Goal: Task Accomplishment & Management: Manage account settings

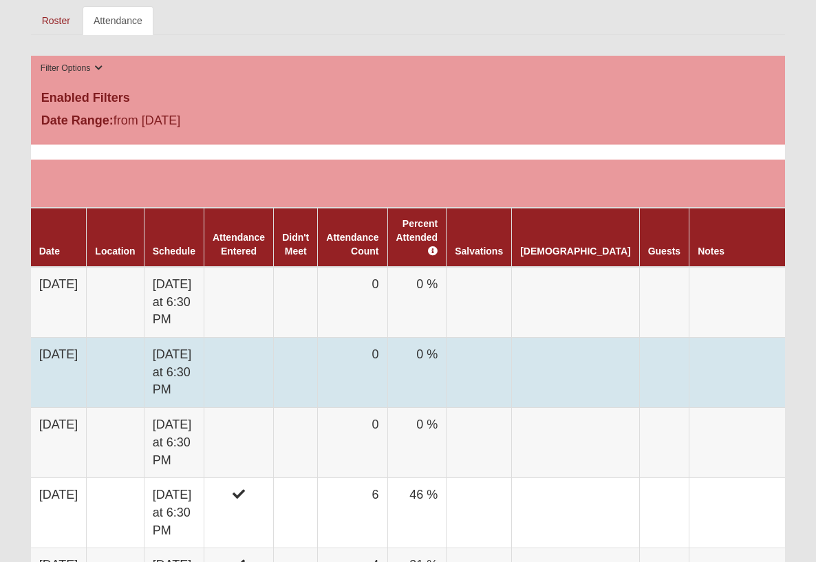
scroll to position [666, 0]
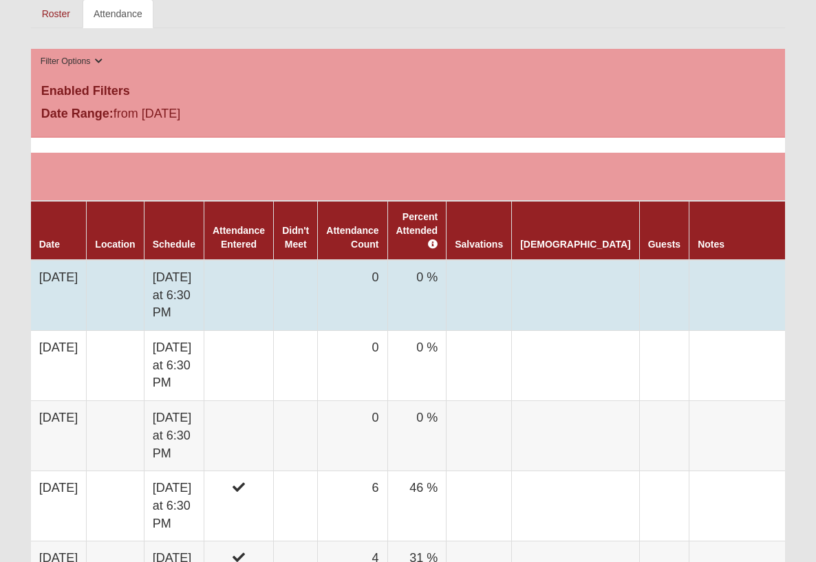
click at [256, 260] on td at bounding box center [238, 295] width 69 height 71
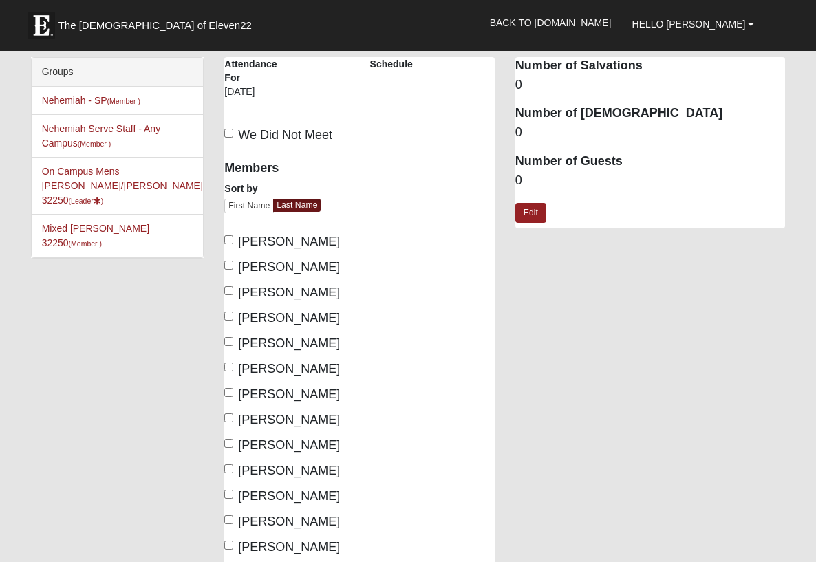
click at [230, 342] on input "Larke, Braheem" at bounding box center [228, 341] width 9 height 9
checkbox input "true"
click at [228, 368] on input "Lents, Matt" at bounding box center [228, 366] width 9 height 9
checkbox input "true"
click at [228, 391] on input "Moya, Greg" at bounding box center [228, 392] width 9 height 9
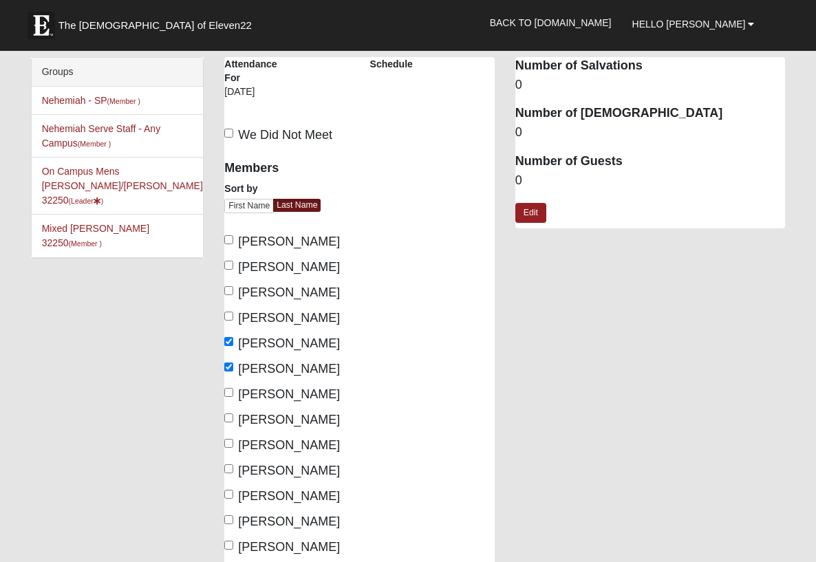
checkbox input "true"
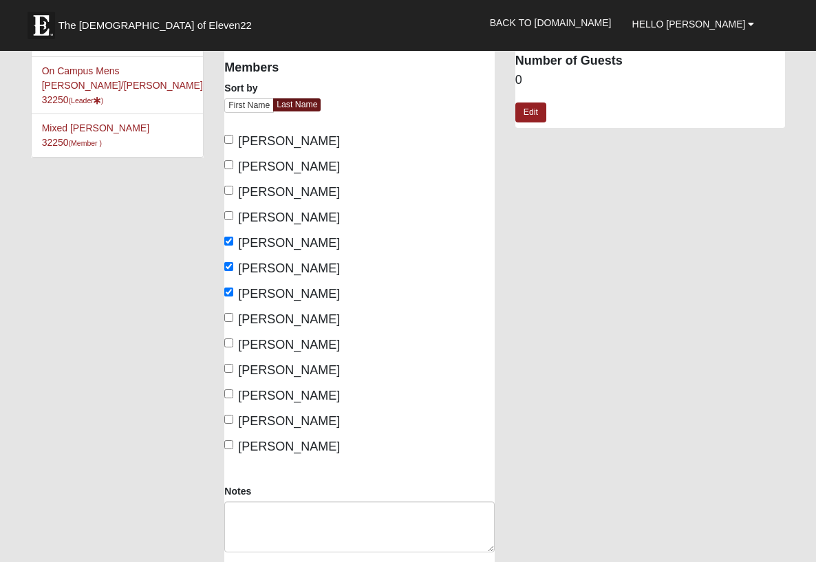
scroll to position [105, 0]
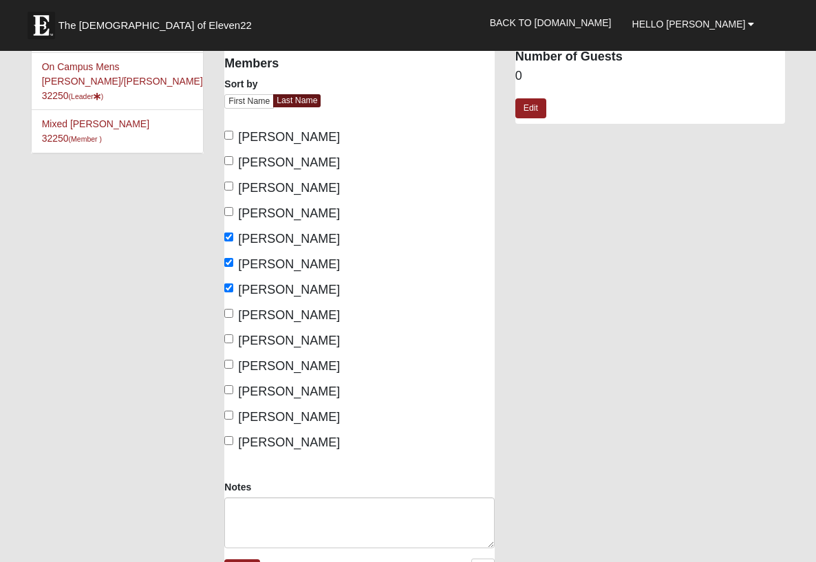
click at [231, 366] on input "Tanner, Brad" at bounding box center [228, 364] width 9 height 9
checkbox input "false"
click at [230, 387] on input "Towles, Corey" at bounding box center [228, 389] width 9 height 9
checkbox input "true"
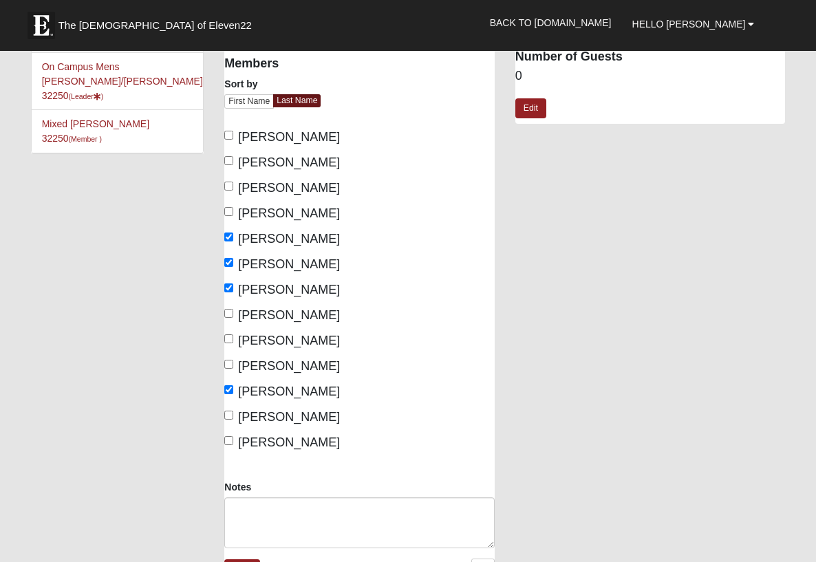
click at [231, 415] on input "White, Tim" at bounding box center [228, 415] width 9 height 9
checkbox input "true"
click at [230, 439] on input "Woods, David" at bounding box center [228, 440] width 9 height 9
checkbox input "true"
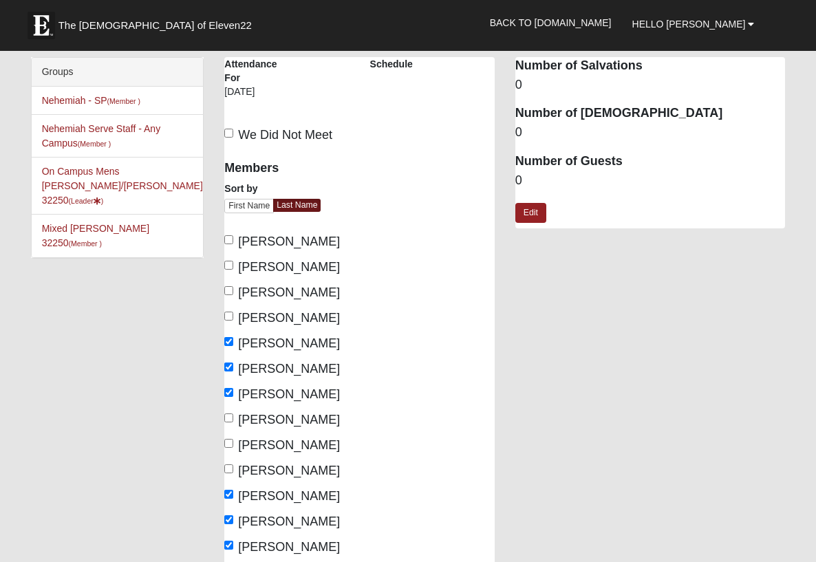
scroll to position [0, 0]
click at [562, 296] on div "On Campus Mens Moya/Pritchett 32250 Attendance Attendance For 8/18/2025 Schedule" at bounding box center [504, 380] width 581 height 646
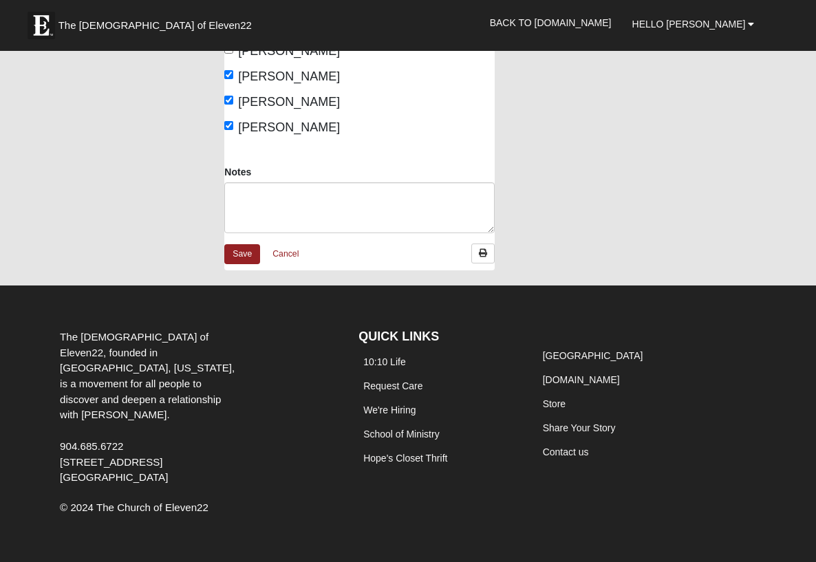
scroll to position [419, 0]
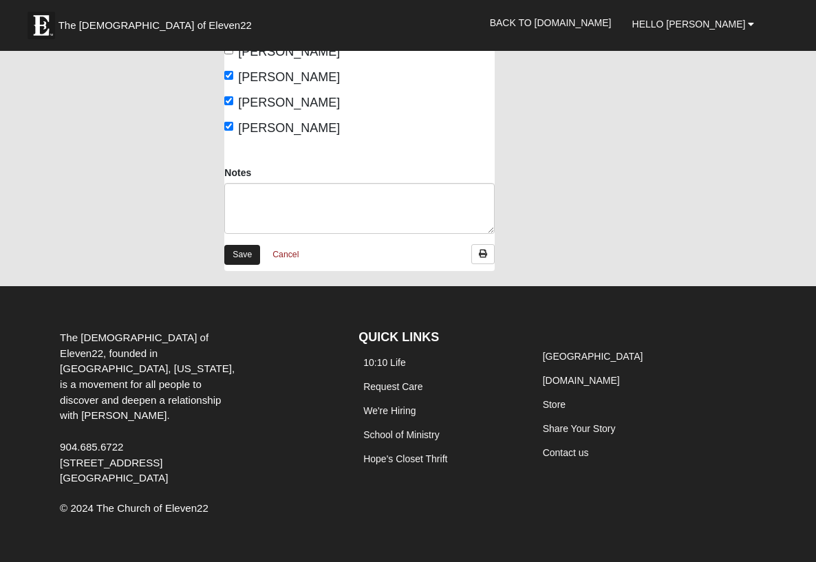
click at [237, 247] on link "Save" at bounding box center [242, 255] width 36 height 20
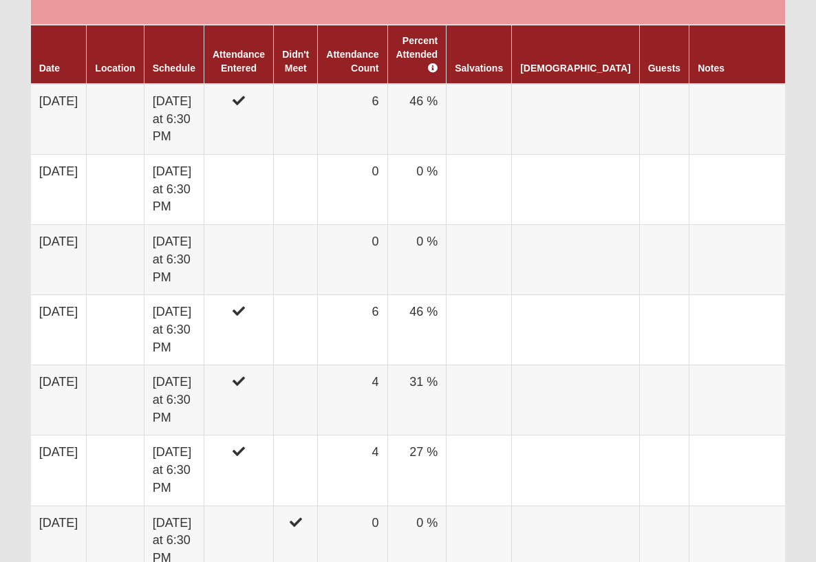
scroll to position [843, 0]
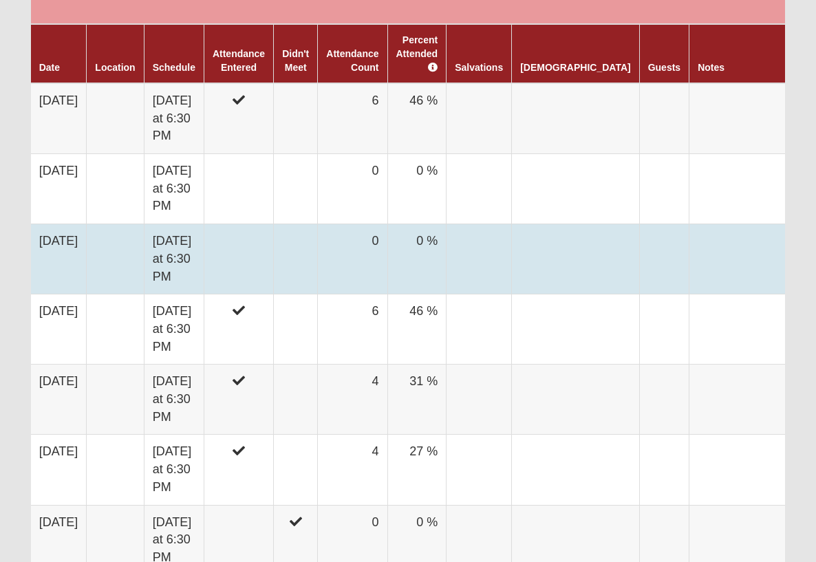
click at [353, 224] on td "0" at bounding box center [352, 259] width 69 height 70
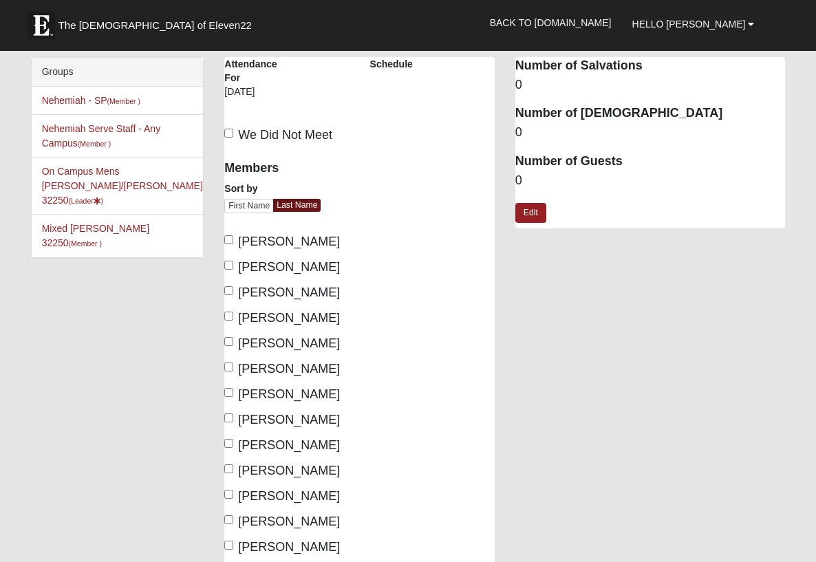
click at [228, 131] on input "We Did Not Meet" at bounding box center [228, 133] width 9 height 9
checkbox input "true"
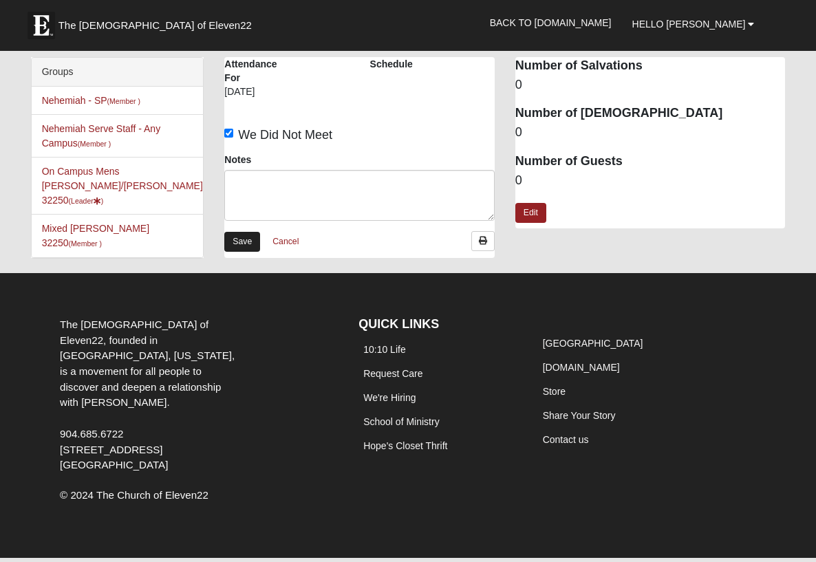
click at [241, 237] on link "Save" at bounding box center [242, 242] width 36 height 20
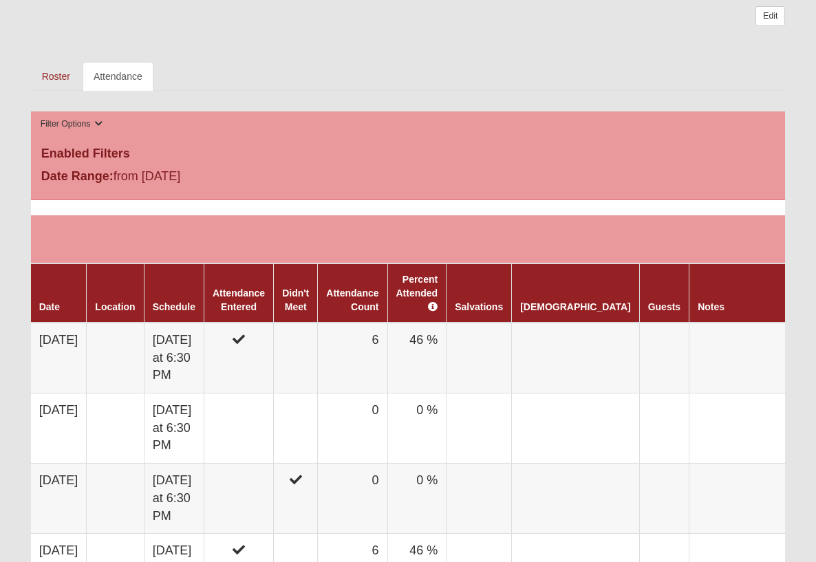
scroll to position [617, 0]
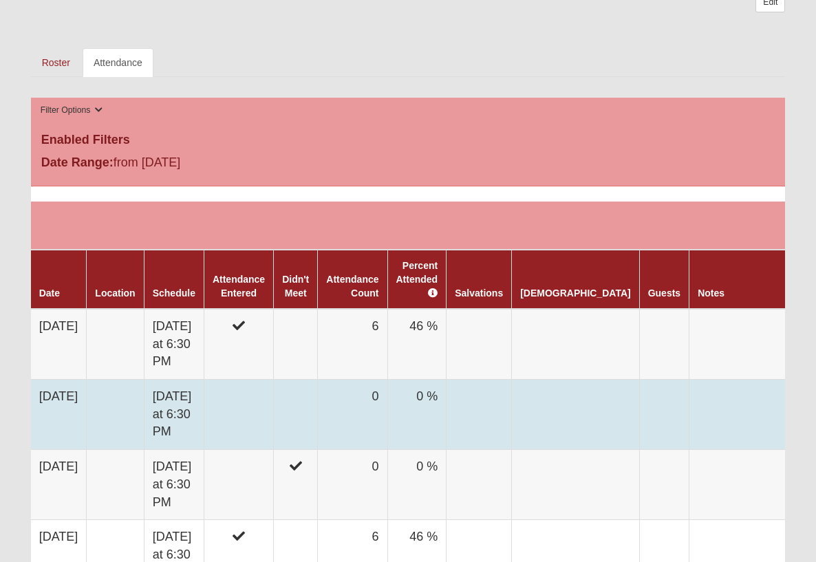
click at [311, 380] on td at bounding box center [296, 415] width 44 height 70
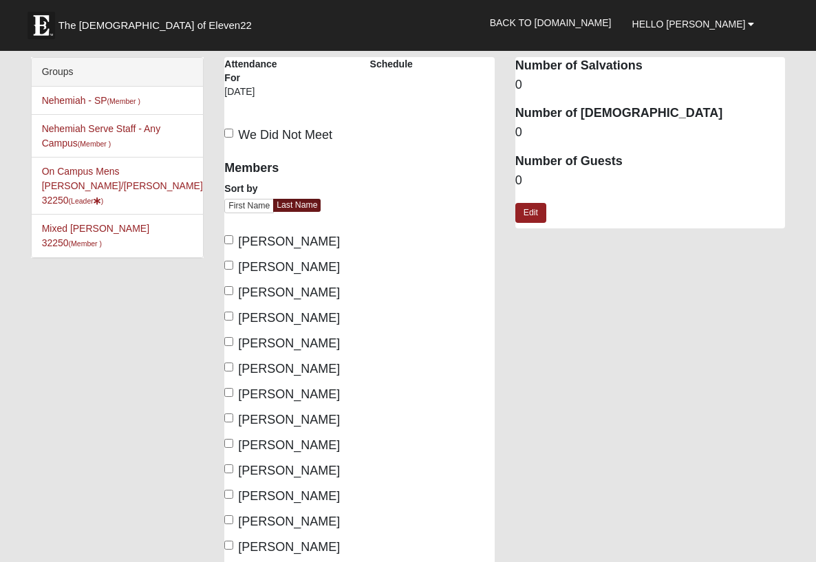
click at [230, 133] on input "We Did Not Meet" at bounding box center [228, 133] width 9 height 9
checkbox input "true"
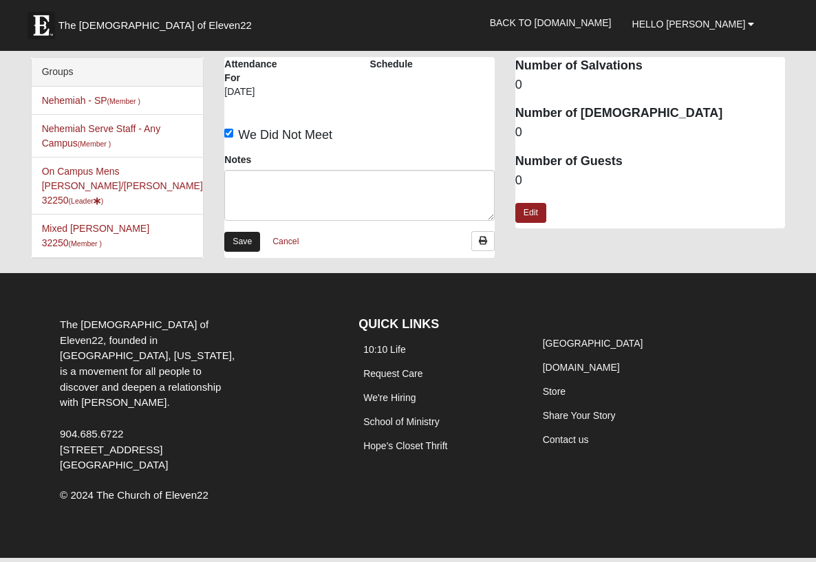
click at [236, 241] on link "Save" at bounding box center [242, 242] width 36 height 20
